Goal: Contribute content: Contribute content

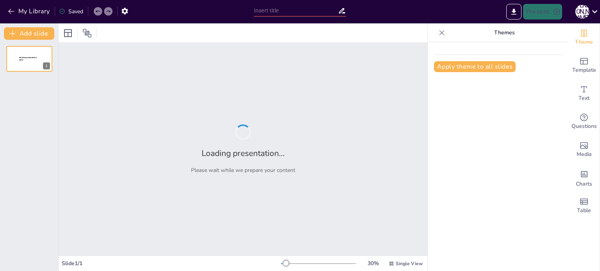
type input "Розвиток аналітичного мислення через вивчення топографічних карт"
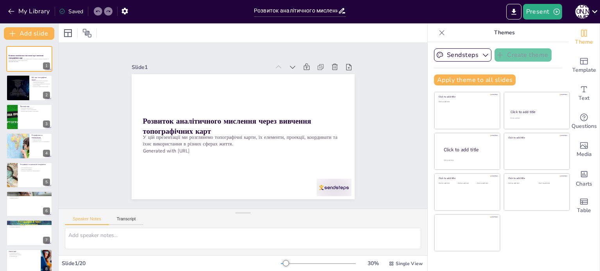
checkbox input "true"
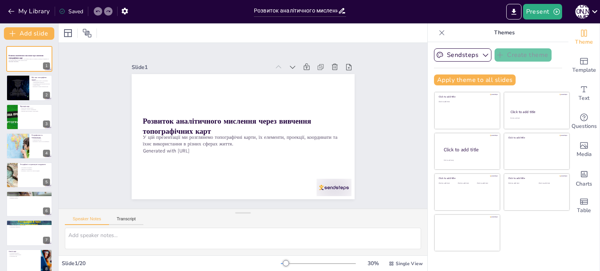
checkbox input "true"
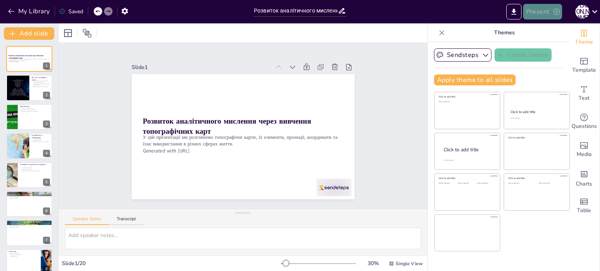
click at [539, 13] on button "Present" at bounding box center [542, 12] width 39 height 16
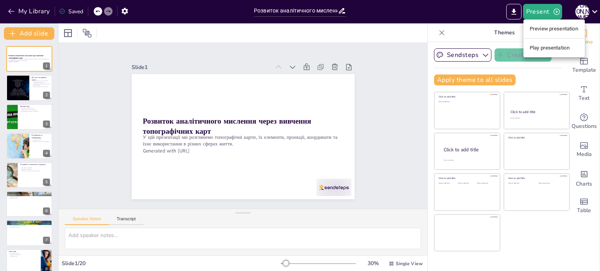
checkbox input "true"
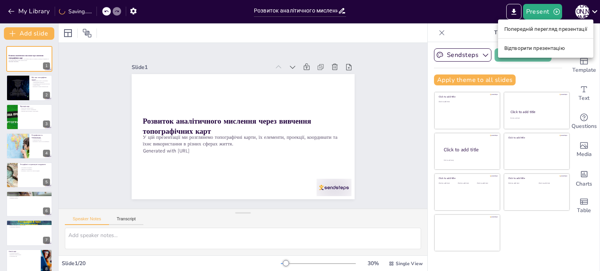
click at [551, 51] on font "Відтворити презентацію" at bounding box center [534, 48] width 60 height 6
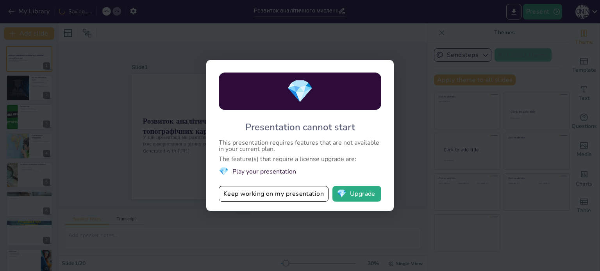
click at [392, 67] on div "💎 Presentation cannot start This presentation requires features that are not av…" at bounding box center [299, 135] width 187 height 151
click at [409, 51] on div "💎 Presentation cannot start This presentation requires features that are not av…" at bounding box center [300, 135] width 600 height 271
click at [404, 46] on div "💎 Presentation cannot start This presentation requires features that are not av…" at bounding box center [300, 135] width 600 height 271
checkbox input "true"
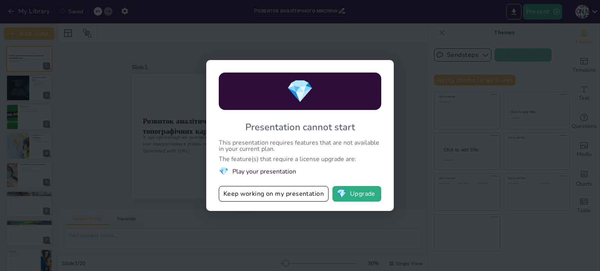
checkbox input "true"
click at [273, 195] on button "Keep working on my presentation" at bounding box center [274, 194] width 110 height 16
checkbox input "true"
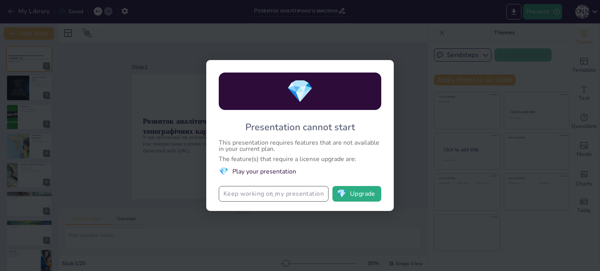
checkbox input "true"
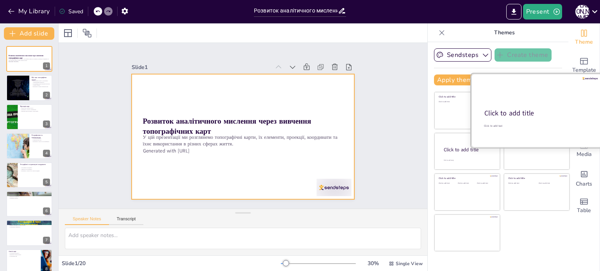
checkbox input "true"
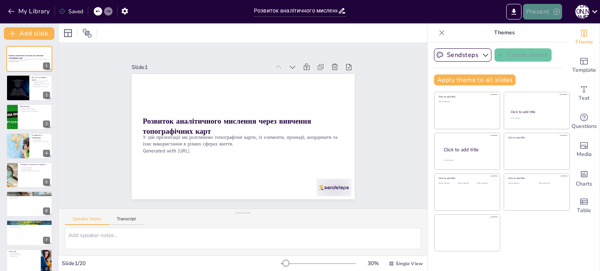
click at [532, 15] on button "Present" at bounding box center [542, 12] width 39 height 16
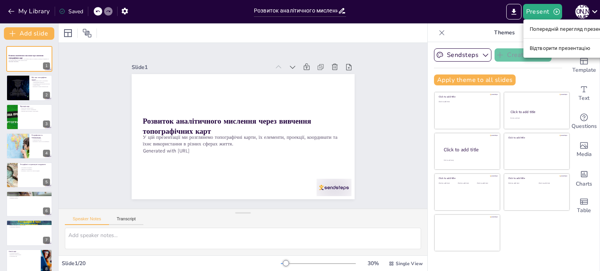
click at [536, 36] on ul "Попередній перегляд презентації Відтворити презентацію" at bounding box center [570, 39] width 95 height 38
click at [534, 30] on font "Попередній перегляд презентації" at bounding box center [570, 29] width 83 height 6
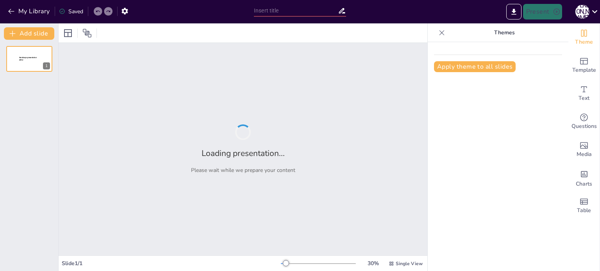
type input "Розвиток аналітичного мислення через вивчення топографічних карт"
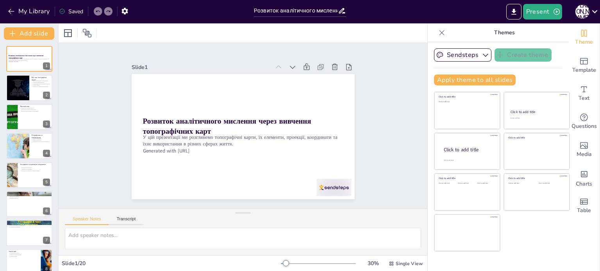
checkbox input "true"
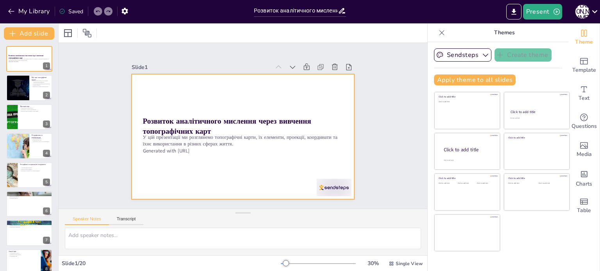
checkbox input "true"
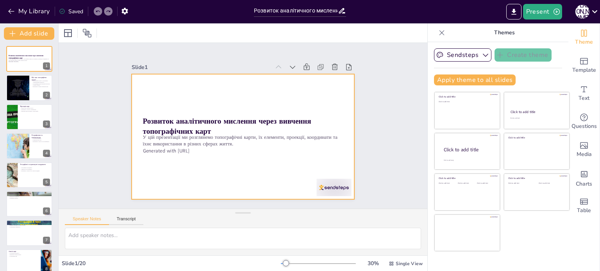
checkbox input "true"
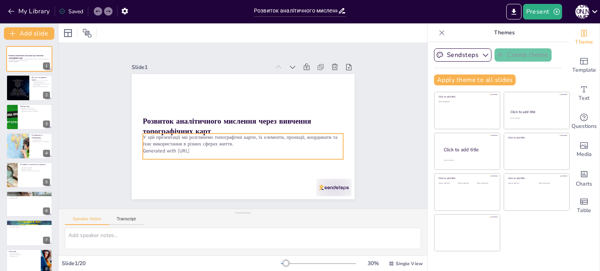
checkbox input "true"
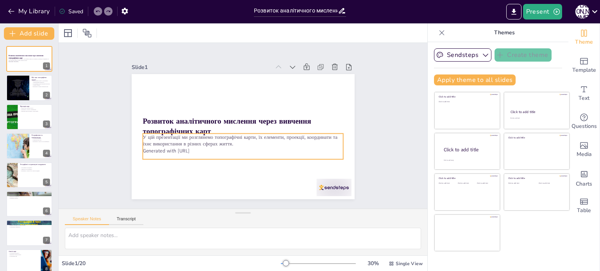
checkbox input "true"
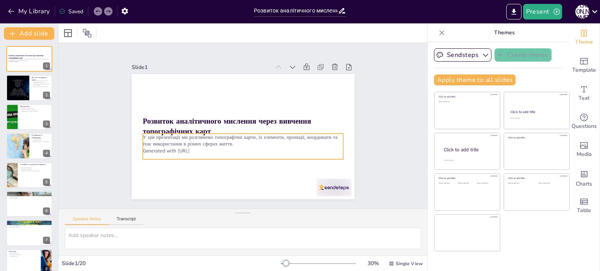
checkbox input "true"
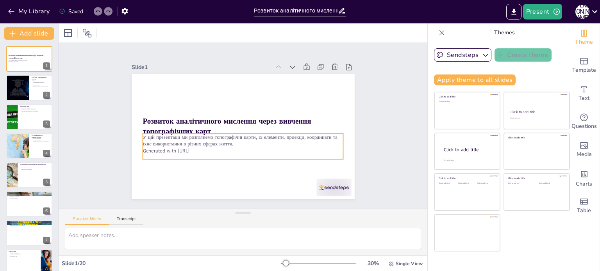
checkbox input "true"
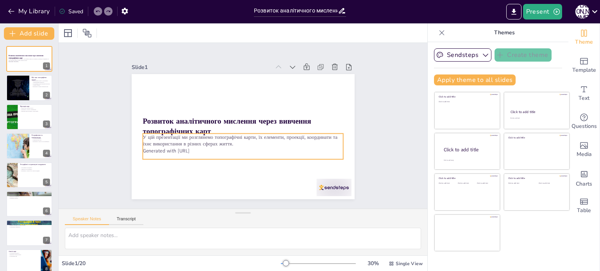
checkbox input "true"
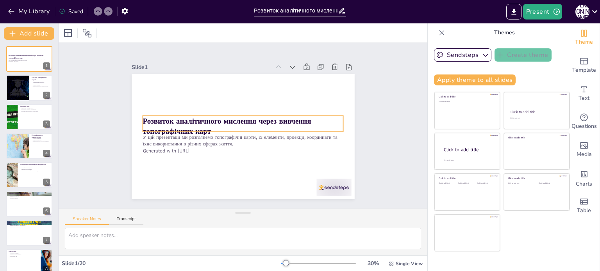
checkbox input "true"
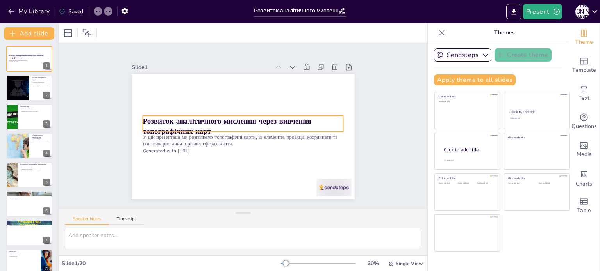
checkbox input "true"
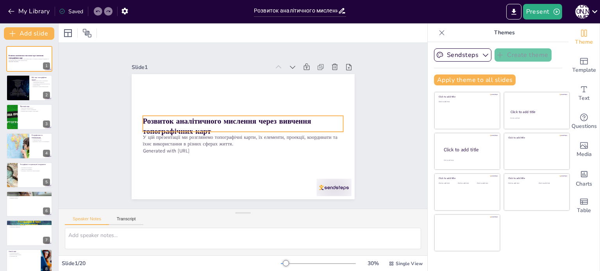
checkbox input "true"
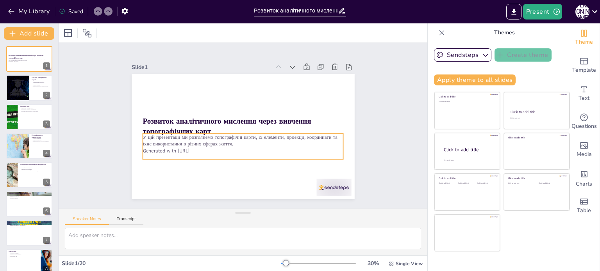
checkbox input "true"
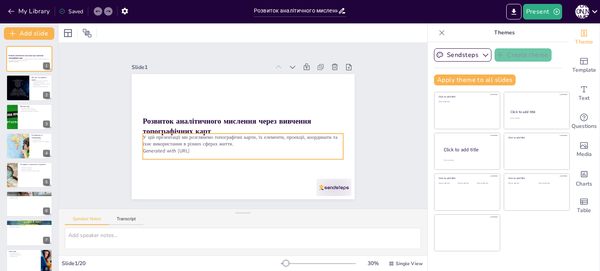
checkbox input "true"
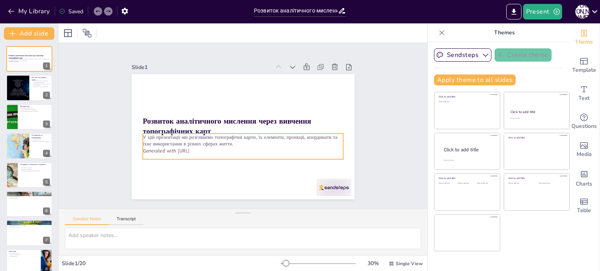
checkbox input "true"
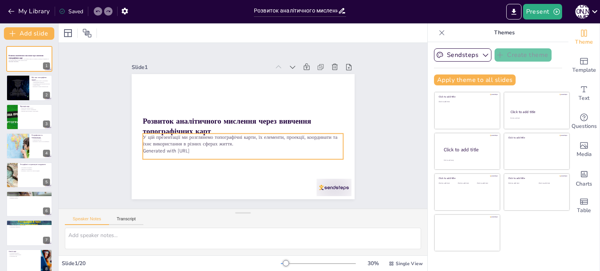
checkbox input "true"
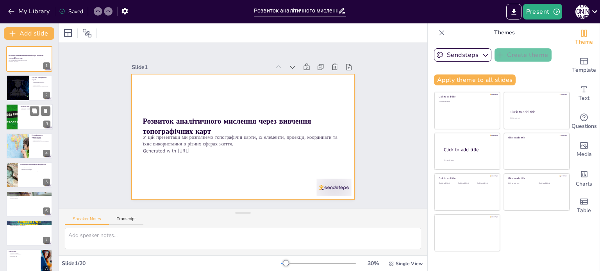
checkbox input "true"
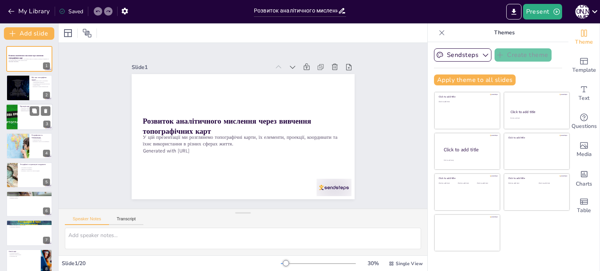
checkbox input "true"
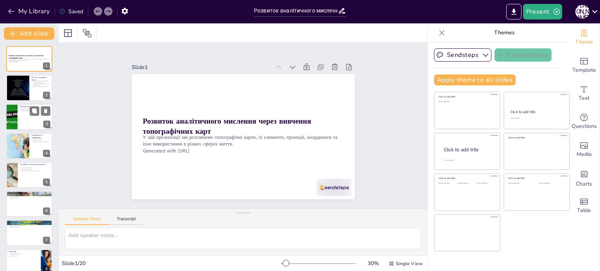
checkbox input "true"
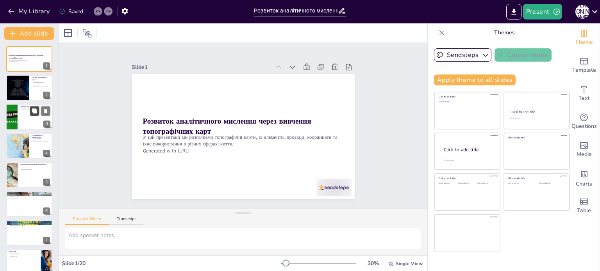
checkbox input "true"
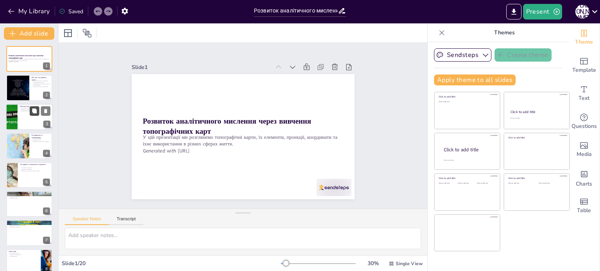
checkbox input "true"
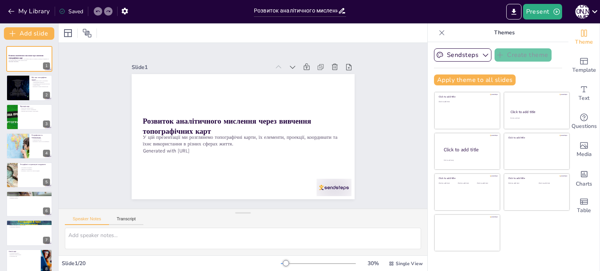
checkbox input "true"
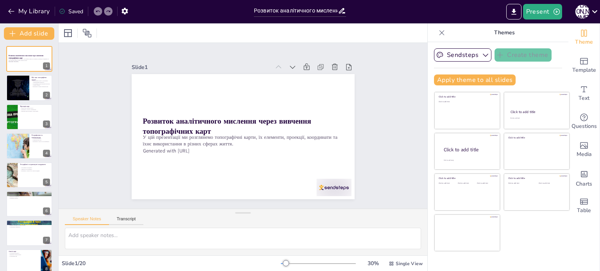
checkbox input "true"
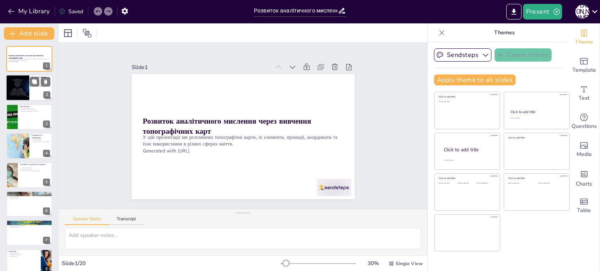
checkbox input "true"
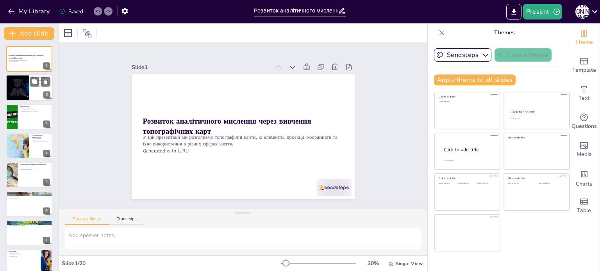
click at [20, 85] on div at bounding box center [18, 88] width 50 height 27
type textarea "Топографічні карти надають детальну інформацію про рельєф, водойми, дороги та і…"
checkbox input "true"
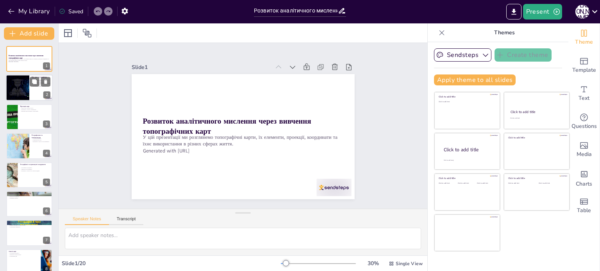
checkbox input "true"
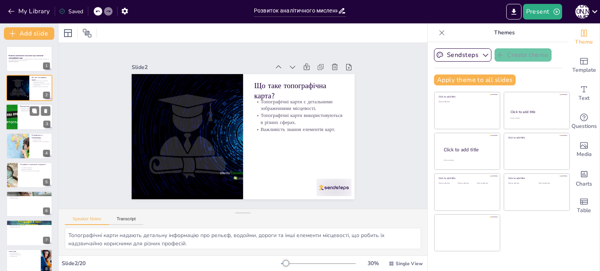
checkbox input "true"
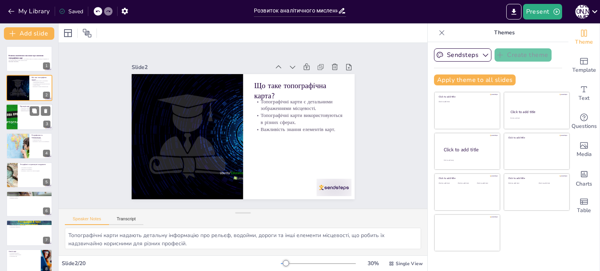
checkbox input "true"
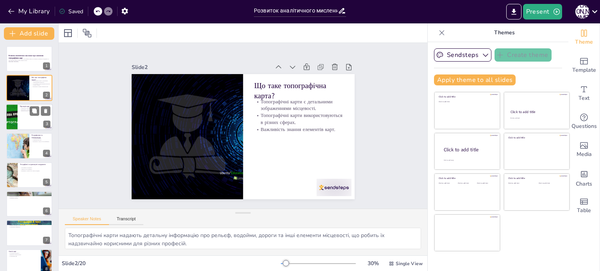
checkbox input "true"
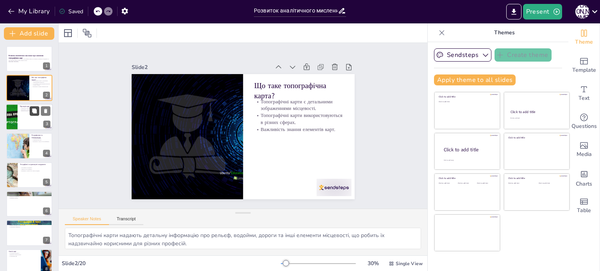
checkbox input "true"
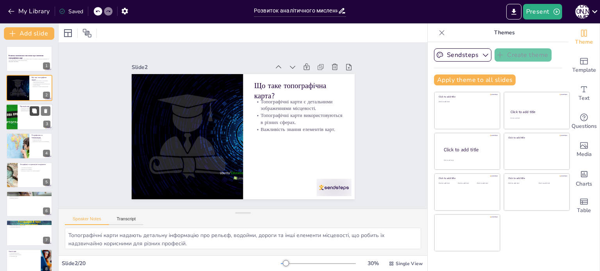
click at [30, 107] on button at bounding box center [34, 110] width 9 height 9
type textarea "Проекція Гауса є стандартом для топографічних карт, забезпечуючи точність і збе…"
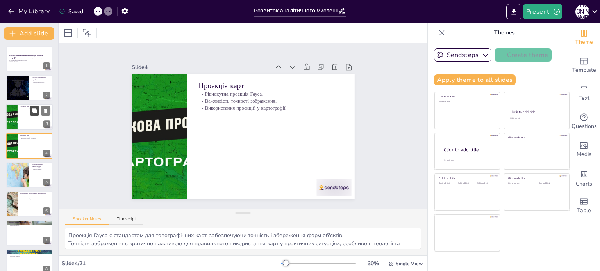
checkbox input "true"
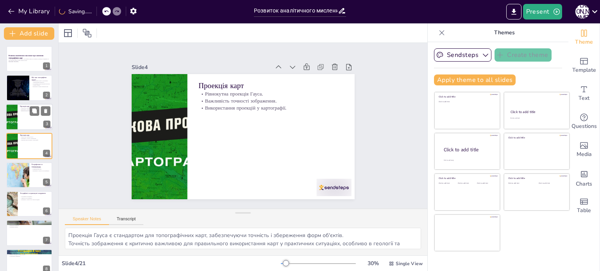
checkbox input "true"
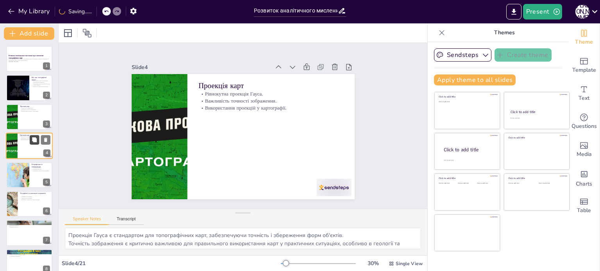
checkbox input "true"
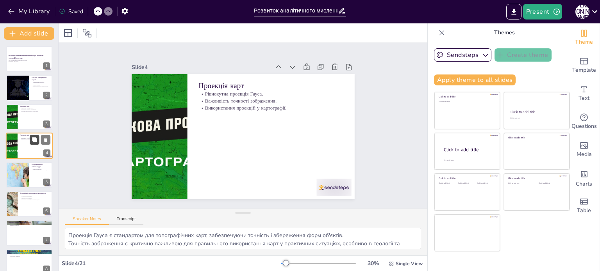
click at [33, 144] on button at bounding box center [34, 139] width 9 height 9
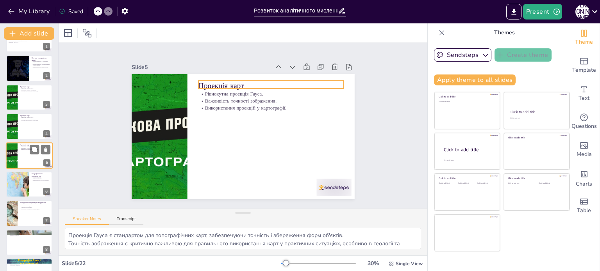
checkbox input "true"
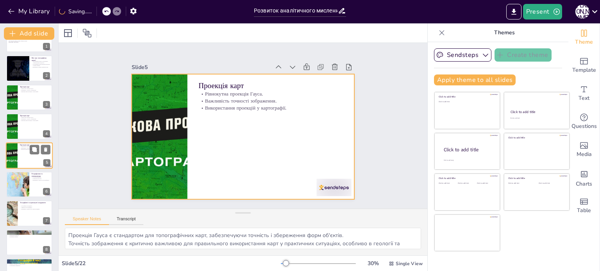
checkbox input "true"
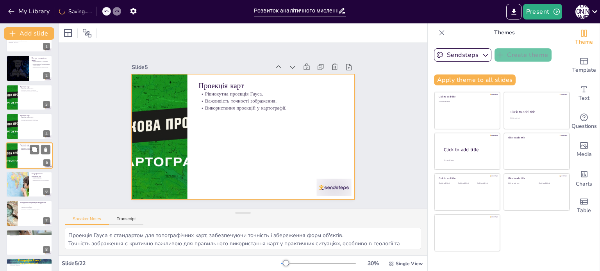
click at [21, 161] on div at bounding box center [29, 155] width 47 height 27
checkbox input "true"
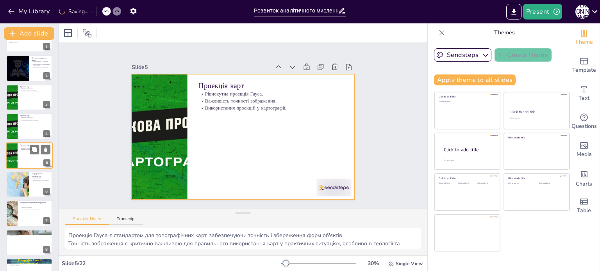
checkbox input "true"
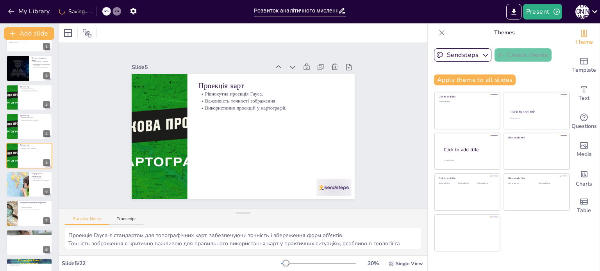
checkbox input "true"
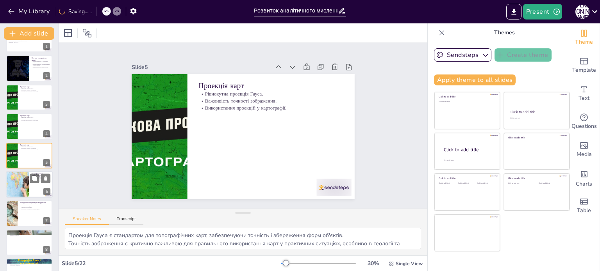
checkbox input "true"
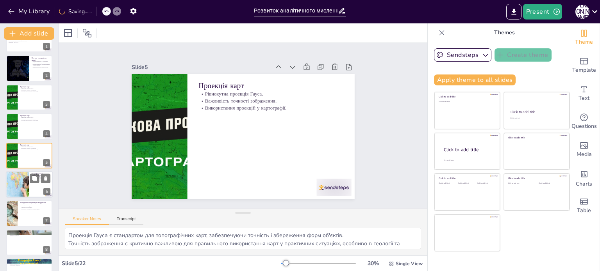
click at [24, 172] on div at bounding box center [17, 184] width 53 height 27
type textarea "Розграфлення карт допомагає організувати інформацію, що робить карти легшими у …"
checkbox input "true"
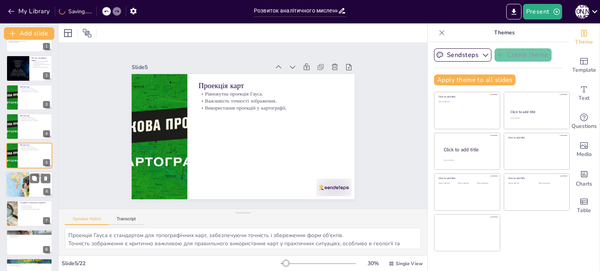
checkbox input "true"
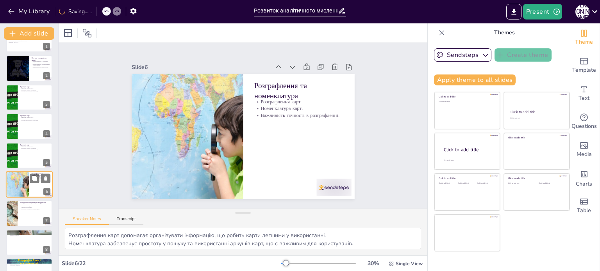
checkbox input "true"
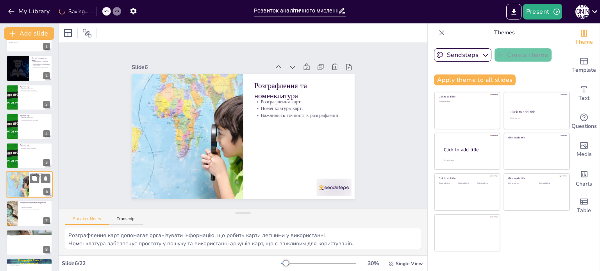
scroll to position [48, 0]
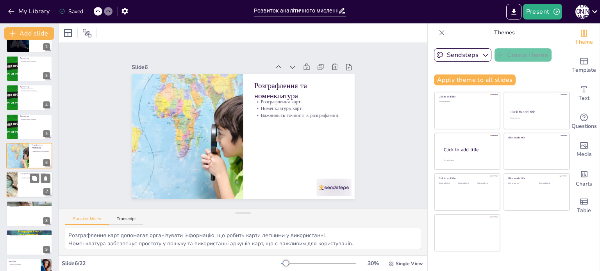
checkbox input "true"
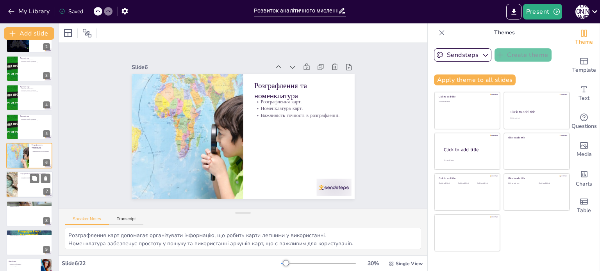
checkbox input "true"
click at [23, 211] on div at bounding box center [29, 214] width 47 height 27
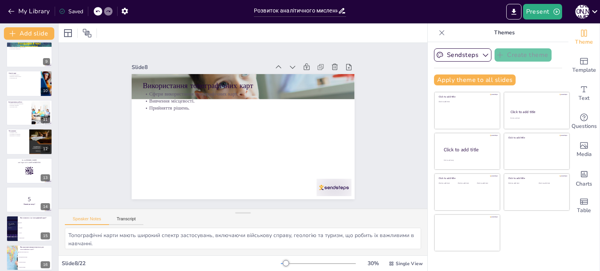
scroll to position [239, 0]
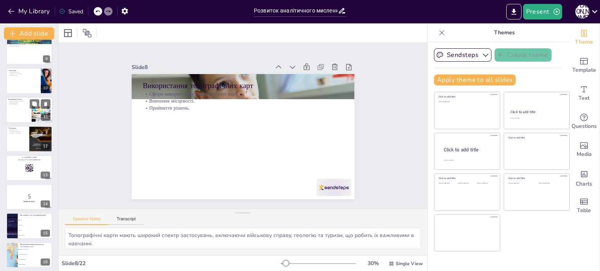
click at [14, 109] on div at bounding box center [29, 110] width 47 height 27
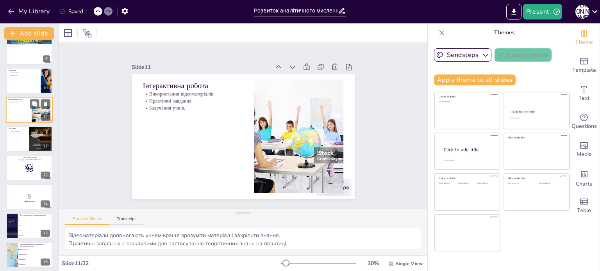
scroll to position [194, 0]
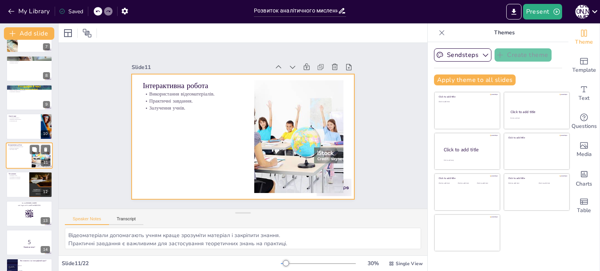
click at [20, 158] on div at bounding box center [29, 155] width 47 height 27
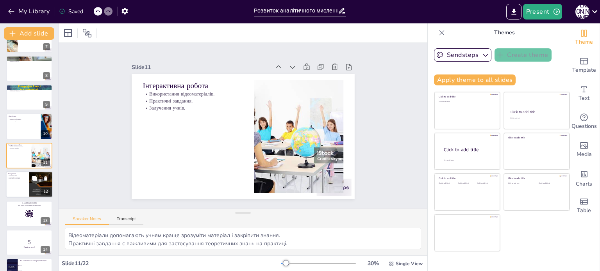
click at [22, 191] on div at bounding box center [29, 184] width 47 height 27
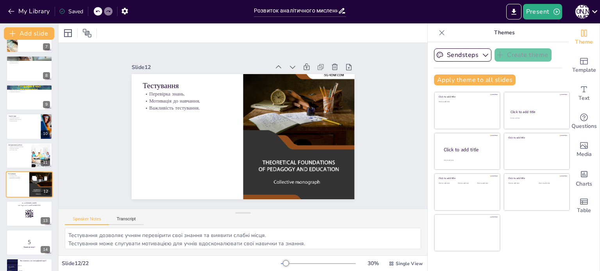
scroll to position [223, 0]
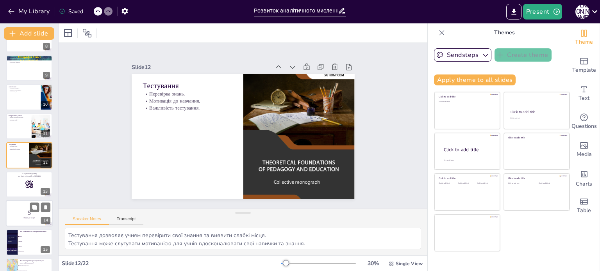
click at [23, 209] on p "5" at bounding box center [29, 213] width 42 height 9
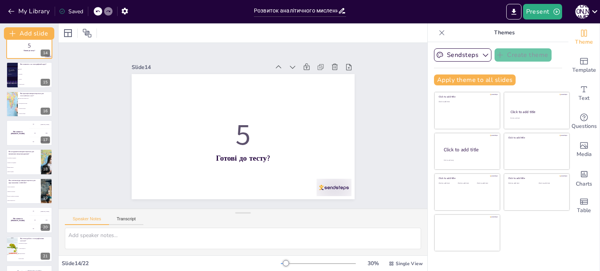
scroll to position [416, 0]
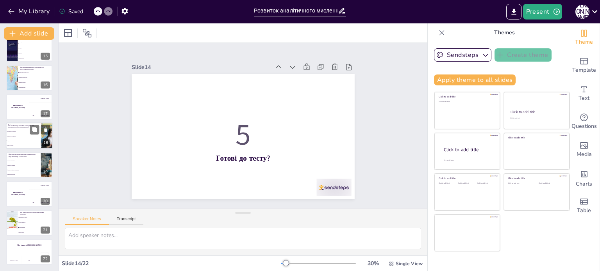
click at [23, 139] on li "Обидва варіанти" at bounding box center [23, 141] width 35 height 5
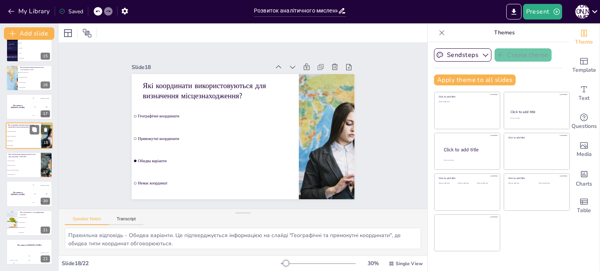
scroll to position [397, 0]
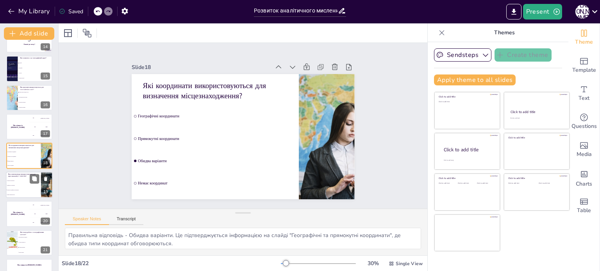
click at [21, 180] on span "Літерне позначення" at bounding box center [24, 180] width 34 height 1
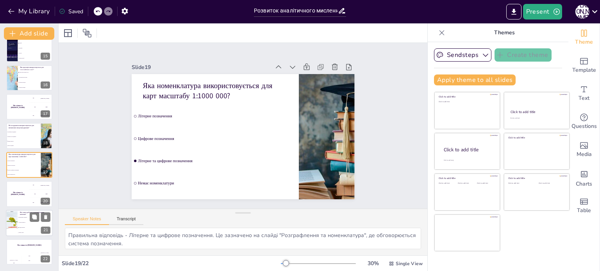
click at [22, 219] on li "Визначення координат" at bounding box center [35, 217] width 35 height 5
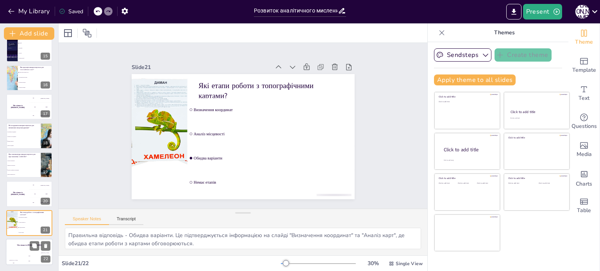
click at [22, 253] on div "Jaap 200" at bounding box center [29, 258] width 16 height 13
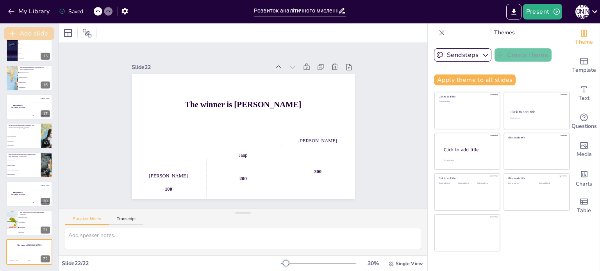
click at [19, 31] on button "Add slide" at bounding box center [29, 33] width 50 height 12
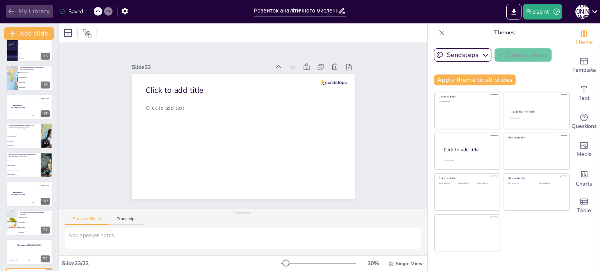
click at [14, 12] on icon "button" at bounding box center [11, 11] width 8 height 8
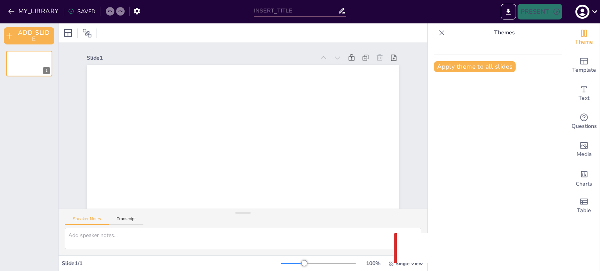
type input "Розвиток аналітичного мислення через вивчення топографічних карт"
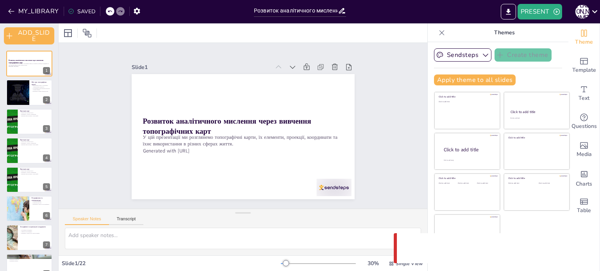
checkbox input "true"
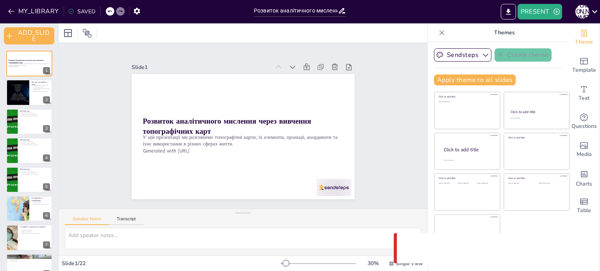
checkbox input "true"
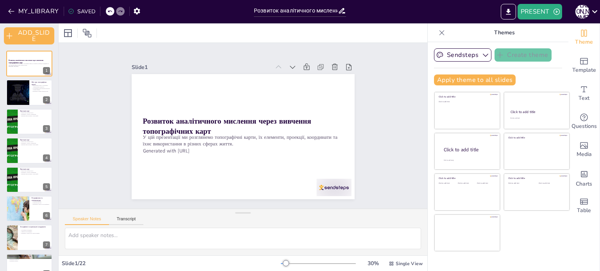
checkbox input "true"
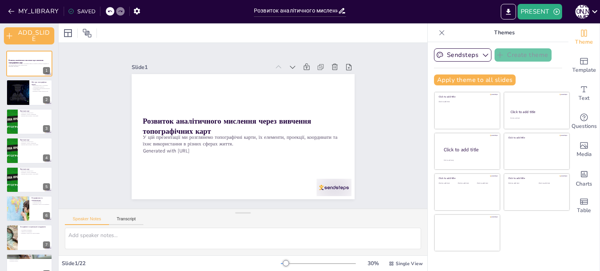
checkbox input "true"
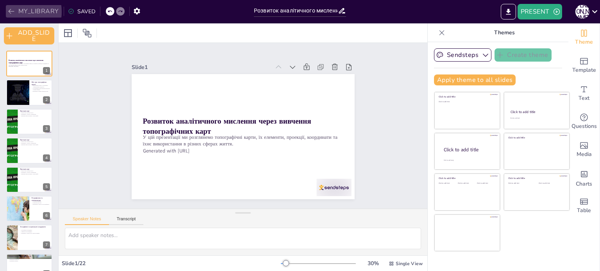
click at [11, 12] on icon "button" at bounding box center [11, 11] width 8 height 8
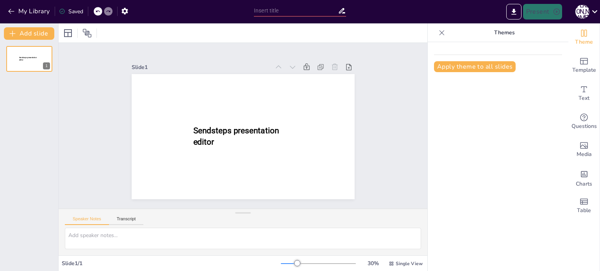
type input "New Sendsteps"
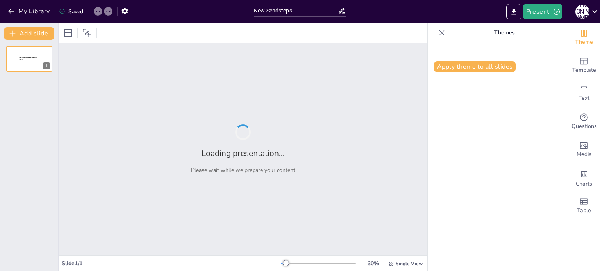
type input "New Sendsteps"
